Goal: Task Accomplishment & Management: Manage account settings

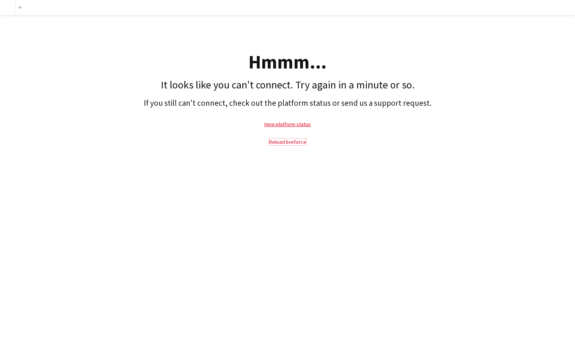
click at [282, 140] on link "Reload liveforce" at bounding box center [287, 142] width 37 height 7
click at [284, 143] on link "Reload liveforce" at bounding box center [287, 142] width 37 height 7
click at [283, 142] on link "Reload liveforce" at bounding box center [287, 142] width 37 height 7
click at [284, 124] on link "View platform status" at bounding box center [287, 124] width 47 height 7
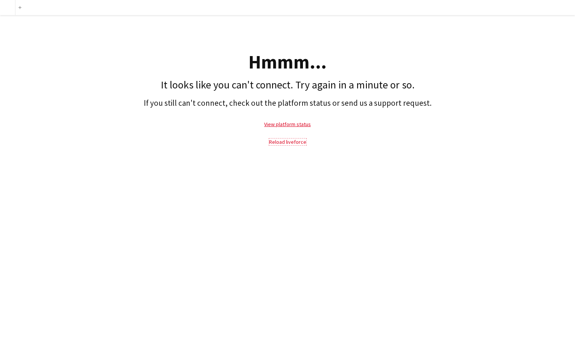
click at [287, 143] on link "Reload liveforce" at bounding box center [287, 142] width 37 height 7
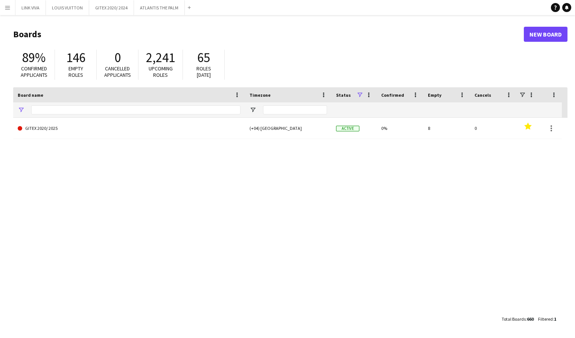
type input "*****"
click at [8, 7] on app-icon "Menu" at bounding box center [8, 8] width 6 height 6
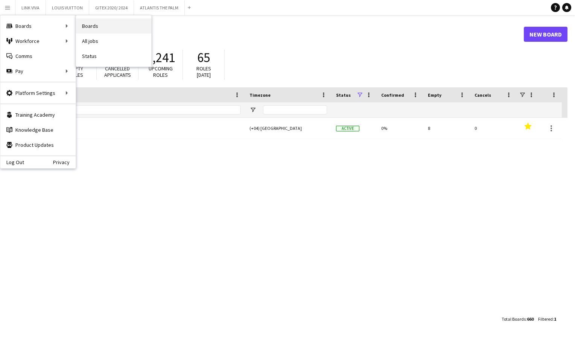
click at [90, 27] on link "Boards" at bounding box center [113, 25] width 75 height 15
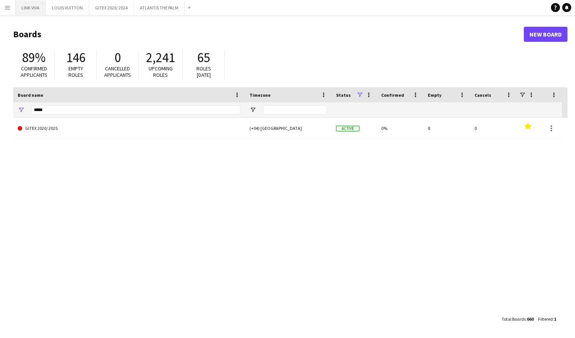
click at [32, 10] on button "LINK VIVA Close" at bounding box center [30, 7] width 31 height 15
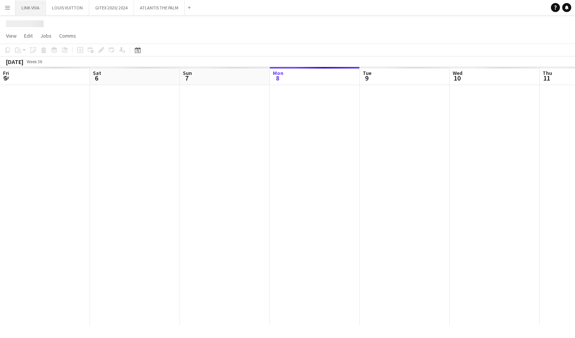
scroll to position [0, 180]
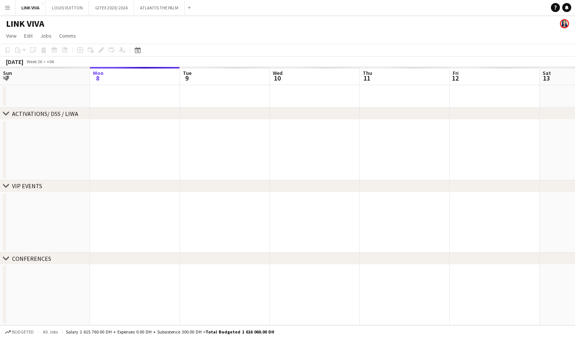
click at [11, 9] on button "Menu" at bounding box center [7, 7] width 15 height 15
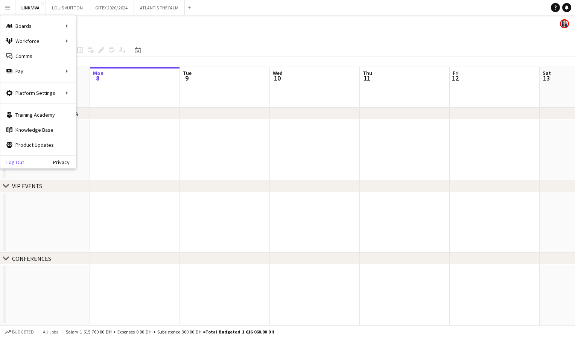
click at [15, 159] on link "Log Out" at bounding box center [12, 162] width 24 height 6
